Goal: Check status: Check status

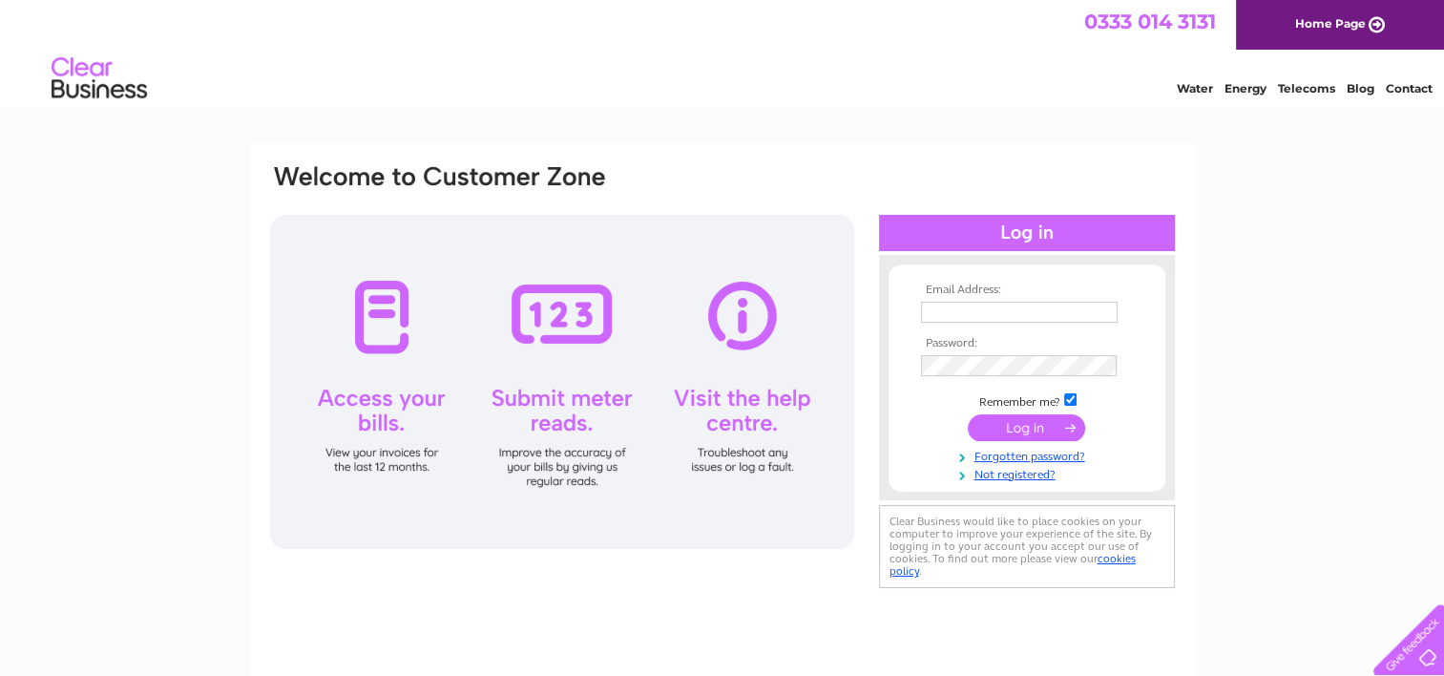
type input "needs57@tiscali.co.uk"
click at [990, 420] on input "submit" at bounding box center [1026, 427] width 117 height 27
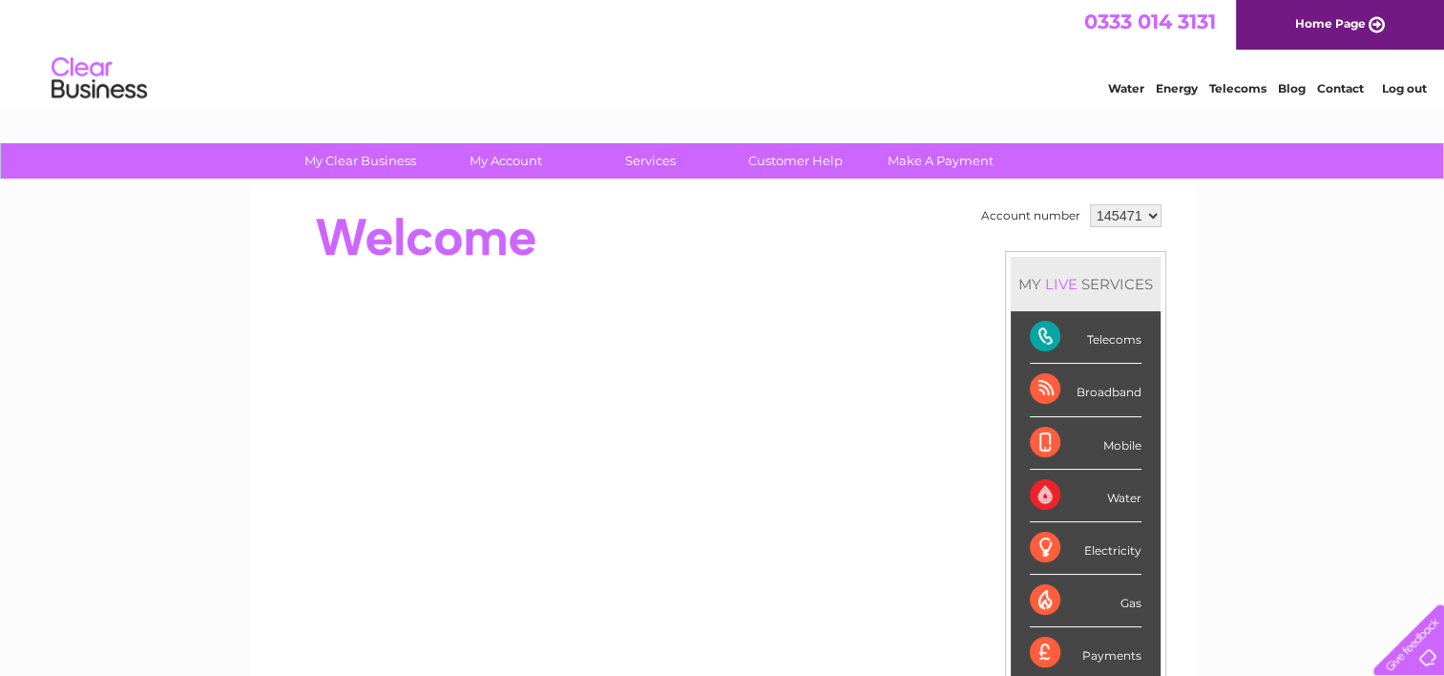
click at [1065, 378] on div "Broadband" at bounding box center [1086, 390] width 112 height 52
click at [1153, 215] on select "145471" at bounding box center [1126, 215] width 72 height 23
click at [1046, 245] on td "Account number 145471 MY LIVE SERVICES Telecoms Broadband Mobile Water Electric…" at bounding box center [1071, 534] width 190 height 671
